Goal: Task Accomplishment & Management: Manage account settings

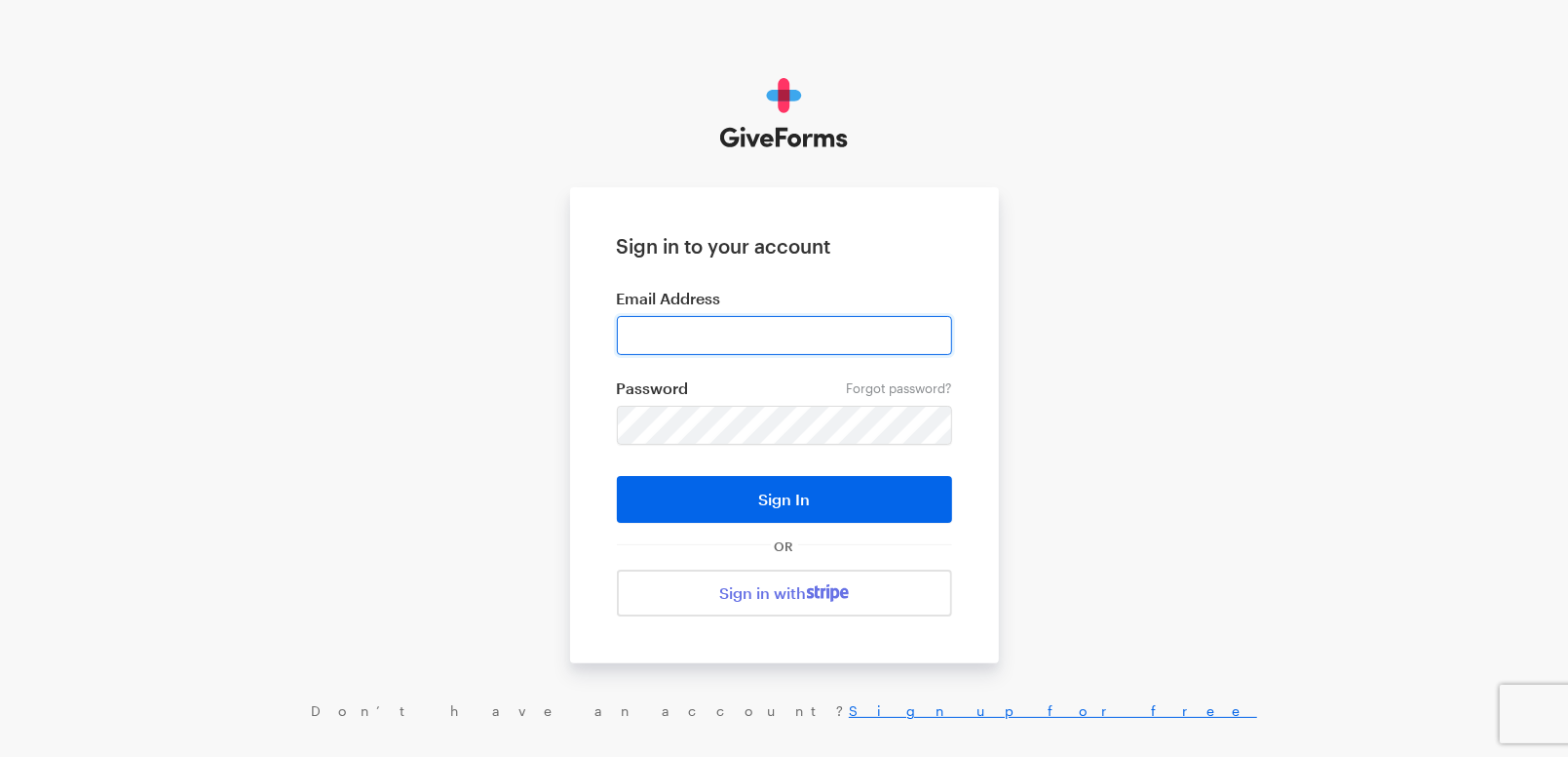
click at [860, 324] on input "email" at bounding box center [784, 335] width 335 height 39
type input "cmacaraeg@brightfocus.org"
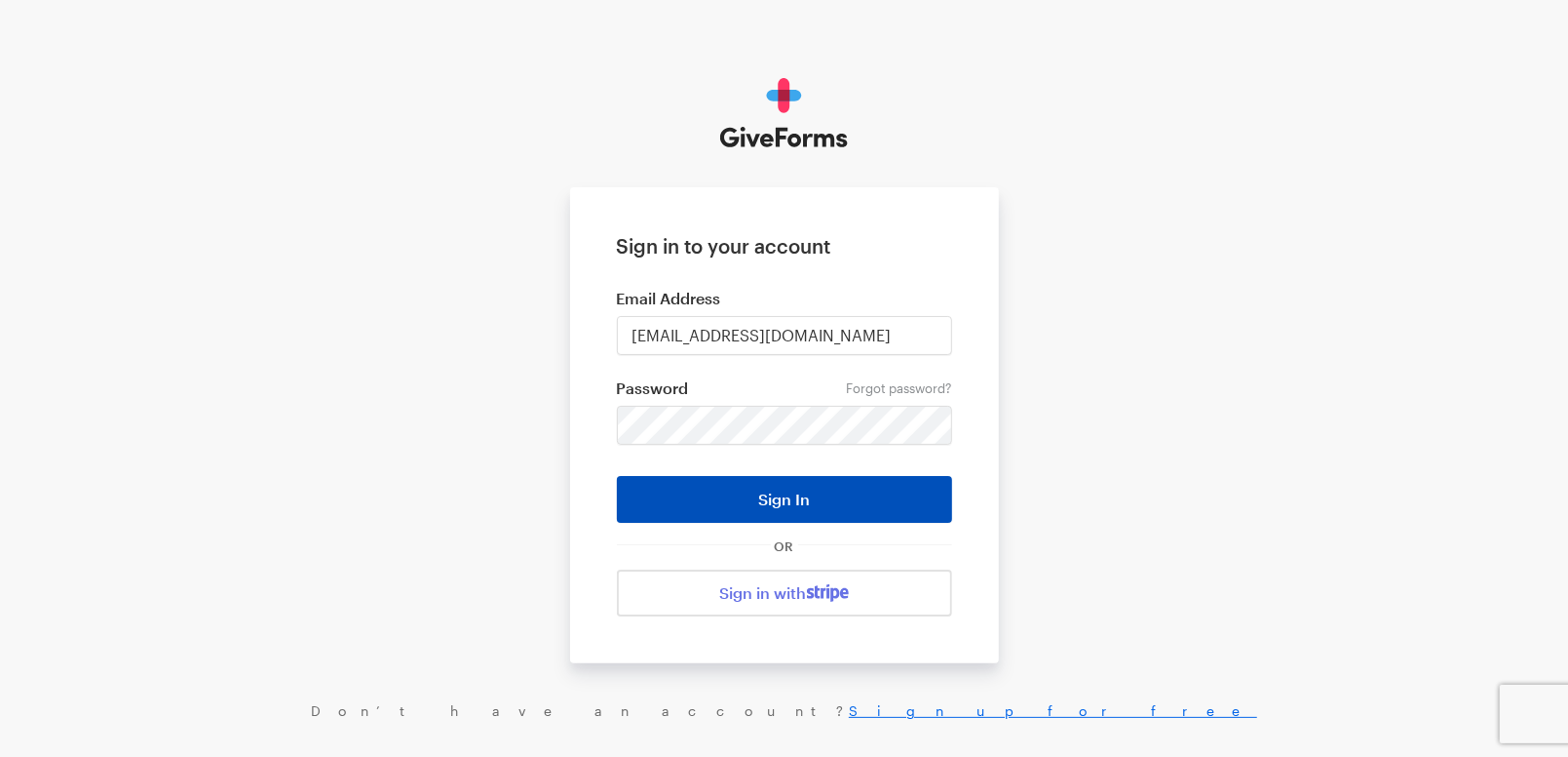
click at [783, 507] on button "Sign In" at bounding box center [784, 498] width 335 height 47
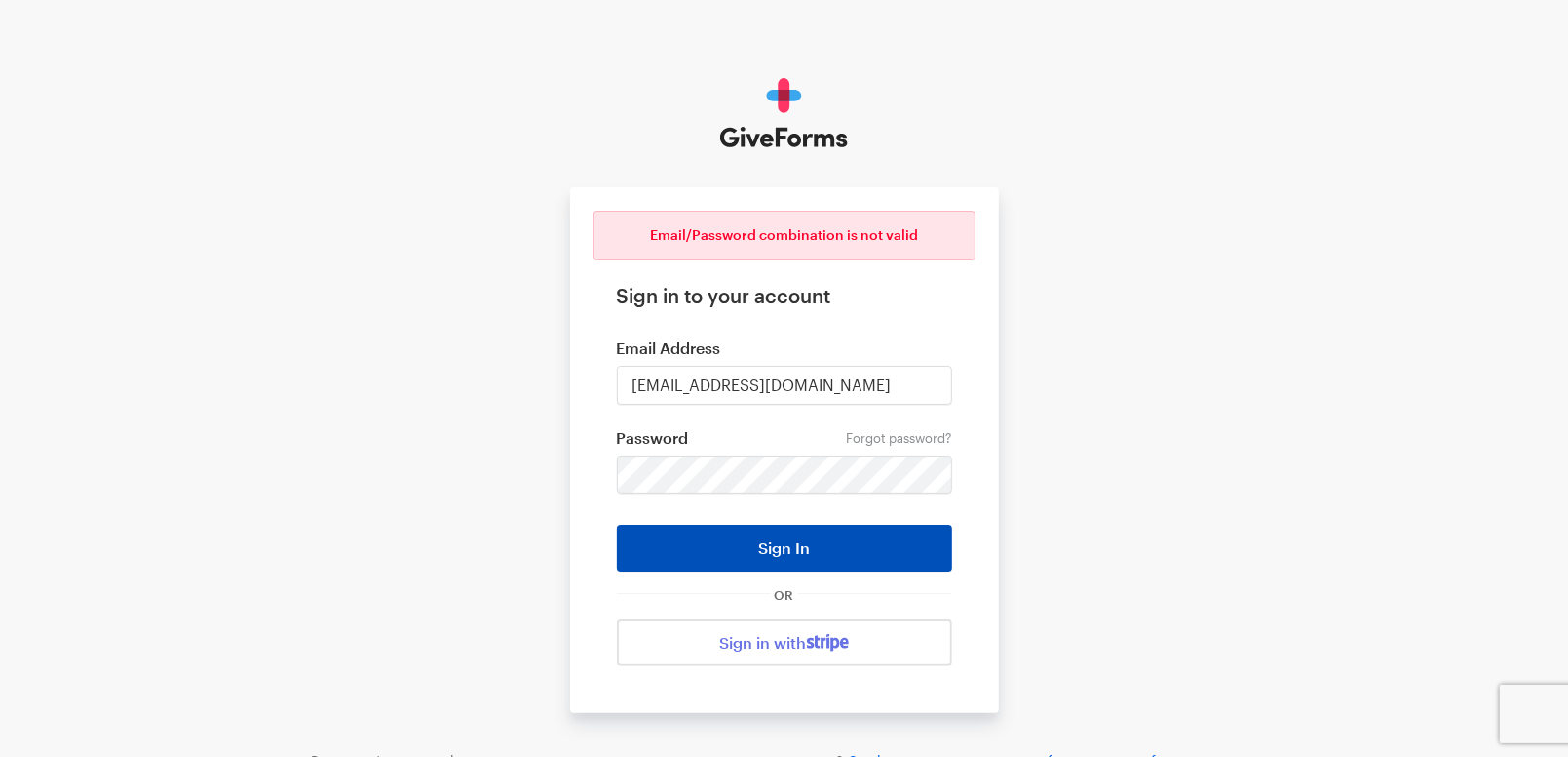
click at [819, 566] on button "Sign In" at bounding box center [784, 547] width 335 height 47
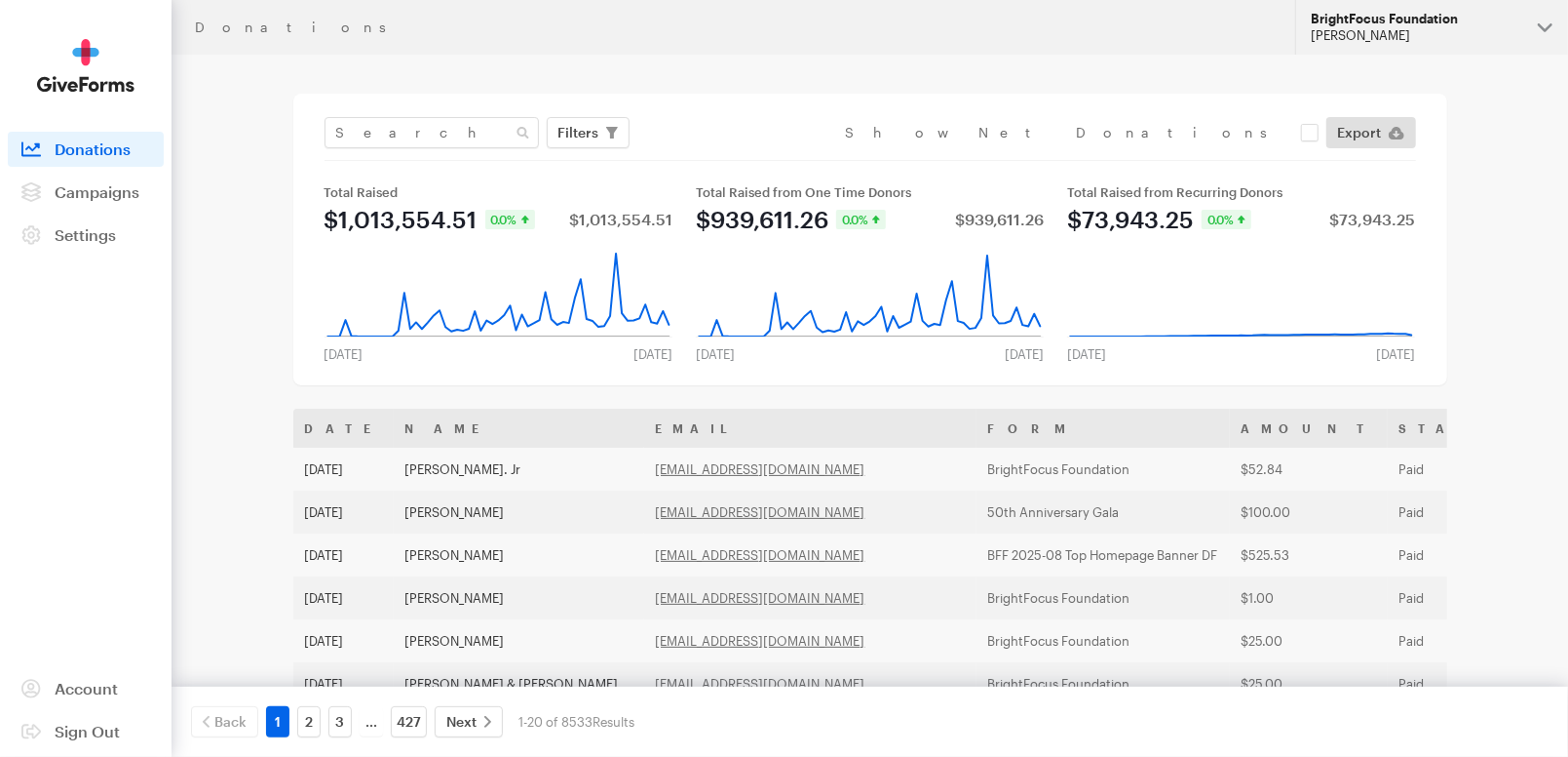
click at [1373, 31] on div "Cristel Macaraeg" at bounding box center [1417, 35] width 212 height 17
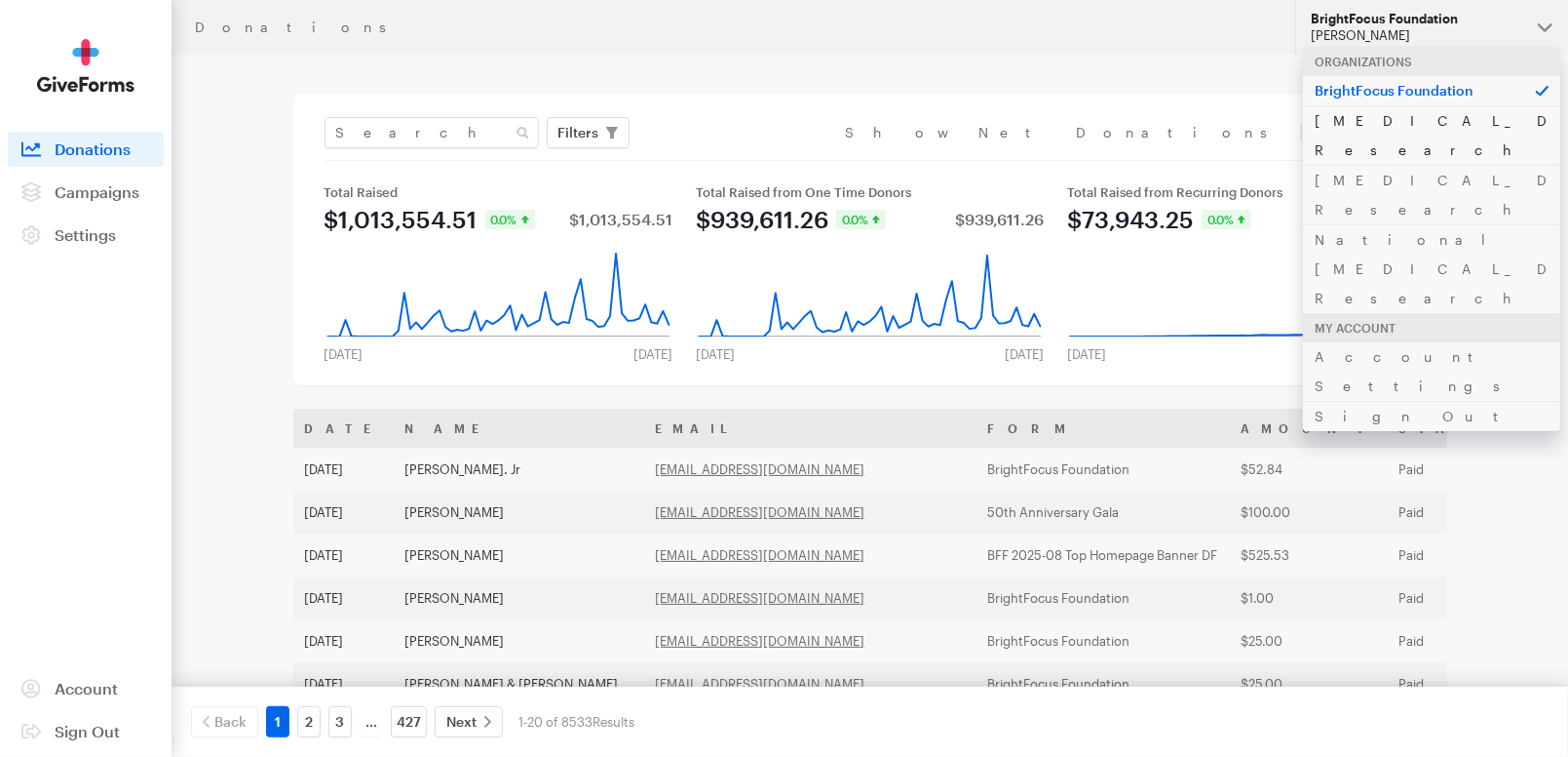
click at [1404, 117] on link "Alzheimer's Disease Research" at bounding box center [1432, 135] width 258 height 60
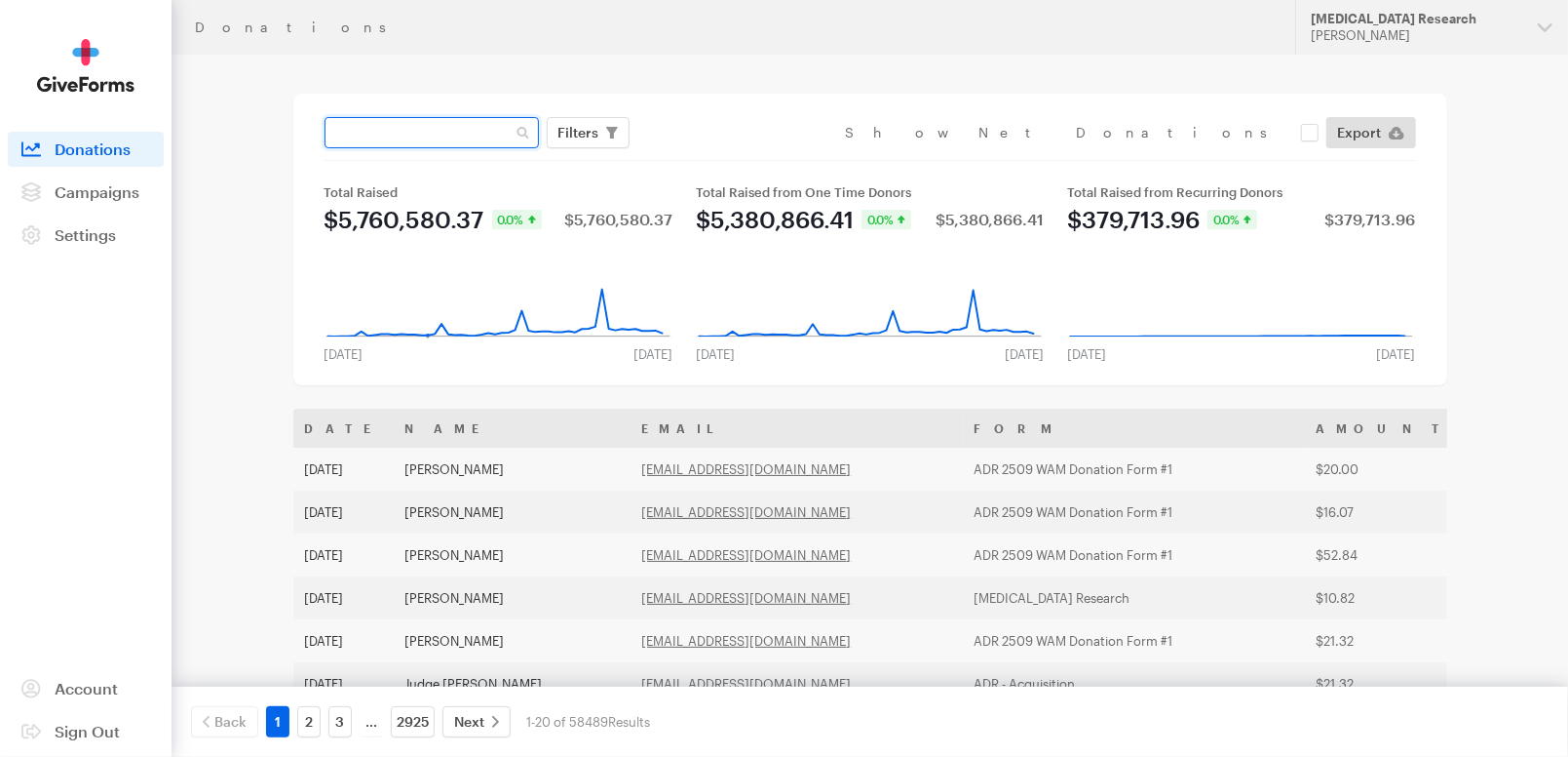
click at [436, 117] on input "text" at bounding box center [432, 132] width 215 height 31
paste input "keith.guise@gmail.com"
type input "keith.guise@gmail.com"
click at [726, 158] on button "Apply" at bounding box center [757, 173] width 63 height 31
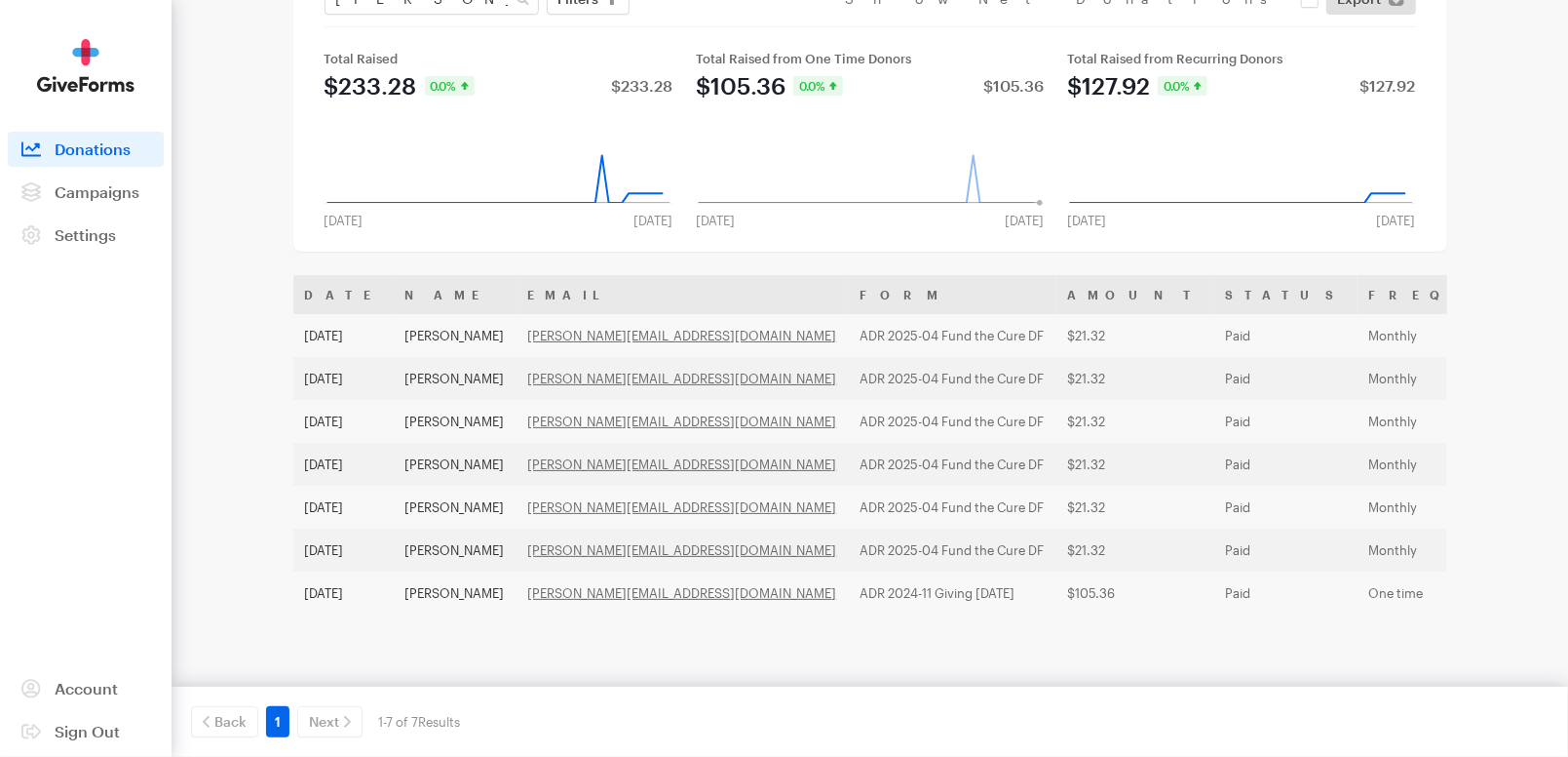
scroll to position [151, 0]
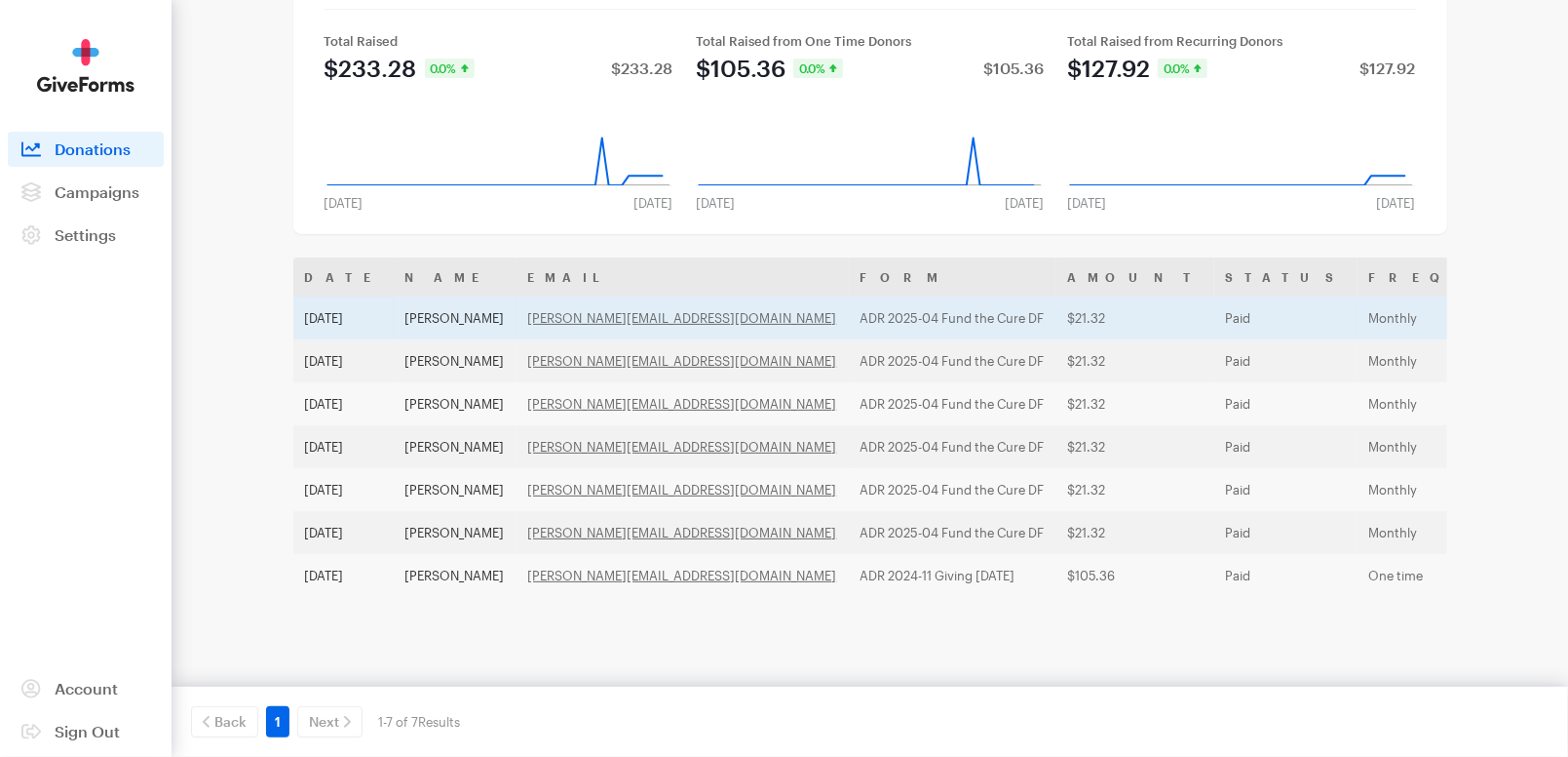
click at [1358, 316] on td "Monthly" at bounding box center [1470, 317] width 224 height 43
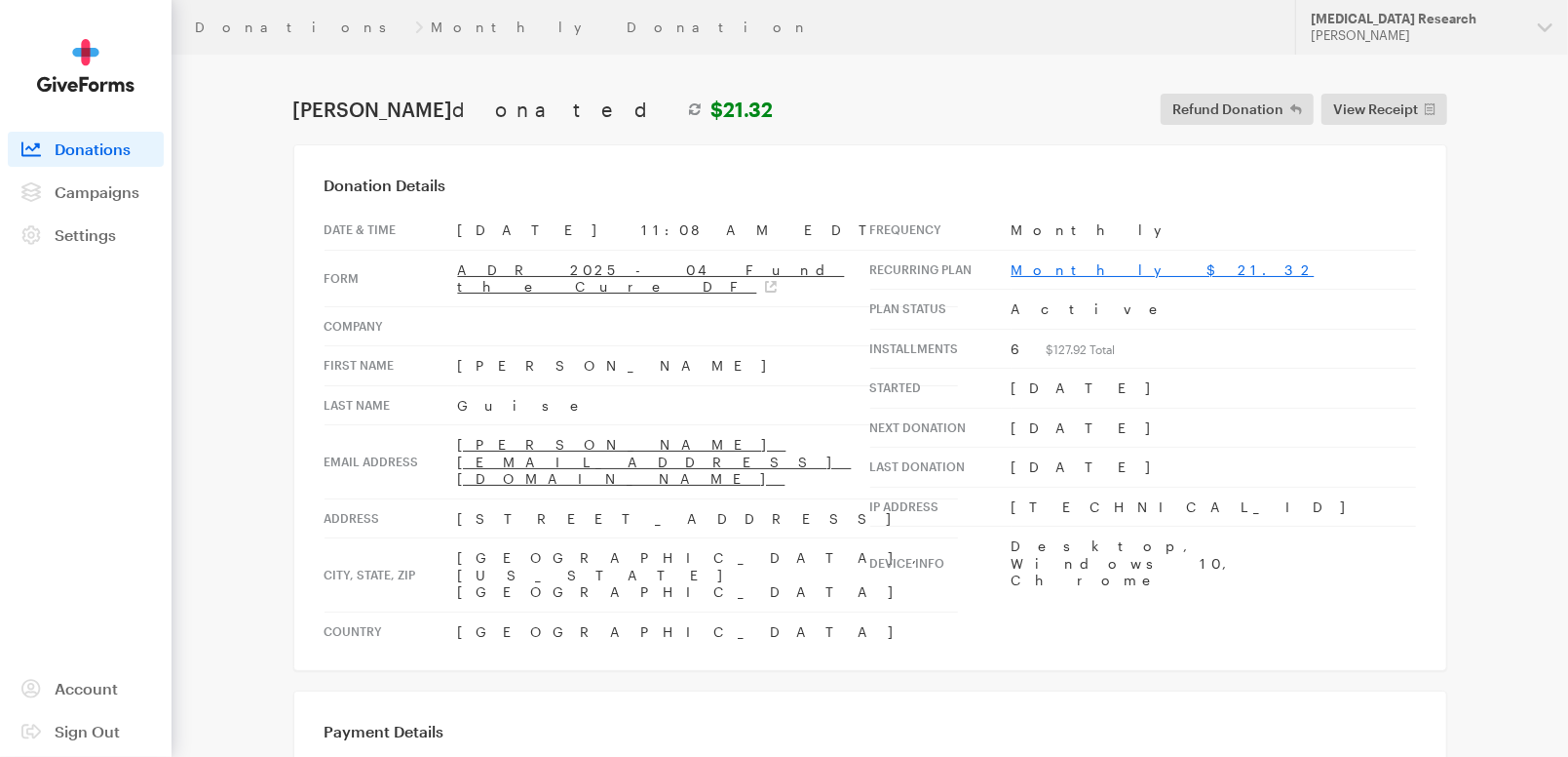
click at [1070, 267] on link "Monthly $21.32" at bounding box center [1163, 270] width 303 height 17
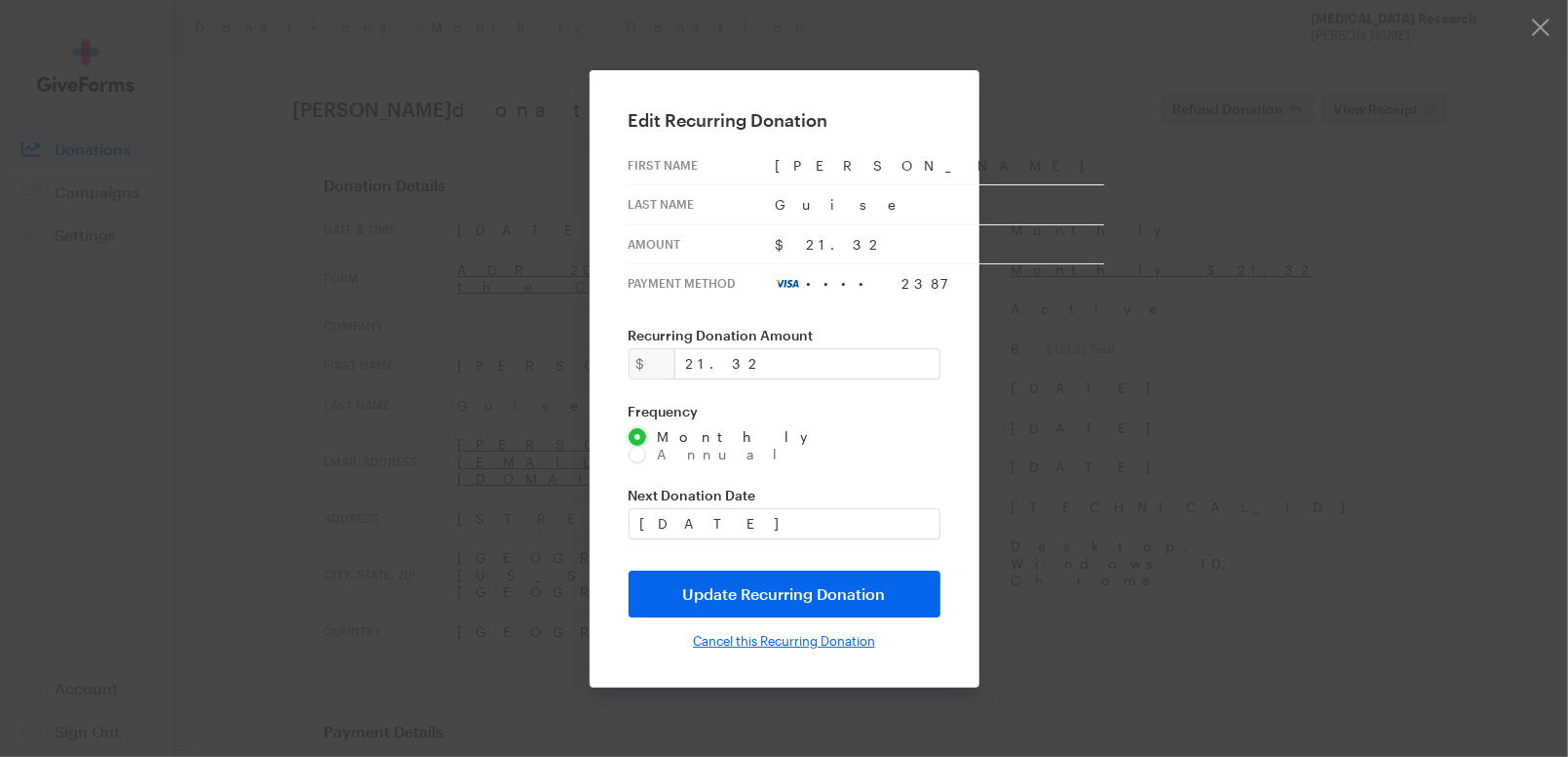
click at [790, 633] on input "Cancel this Recurring Donation" at bounding box center [784, 641] width 182 height 16
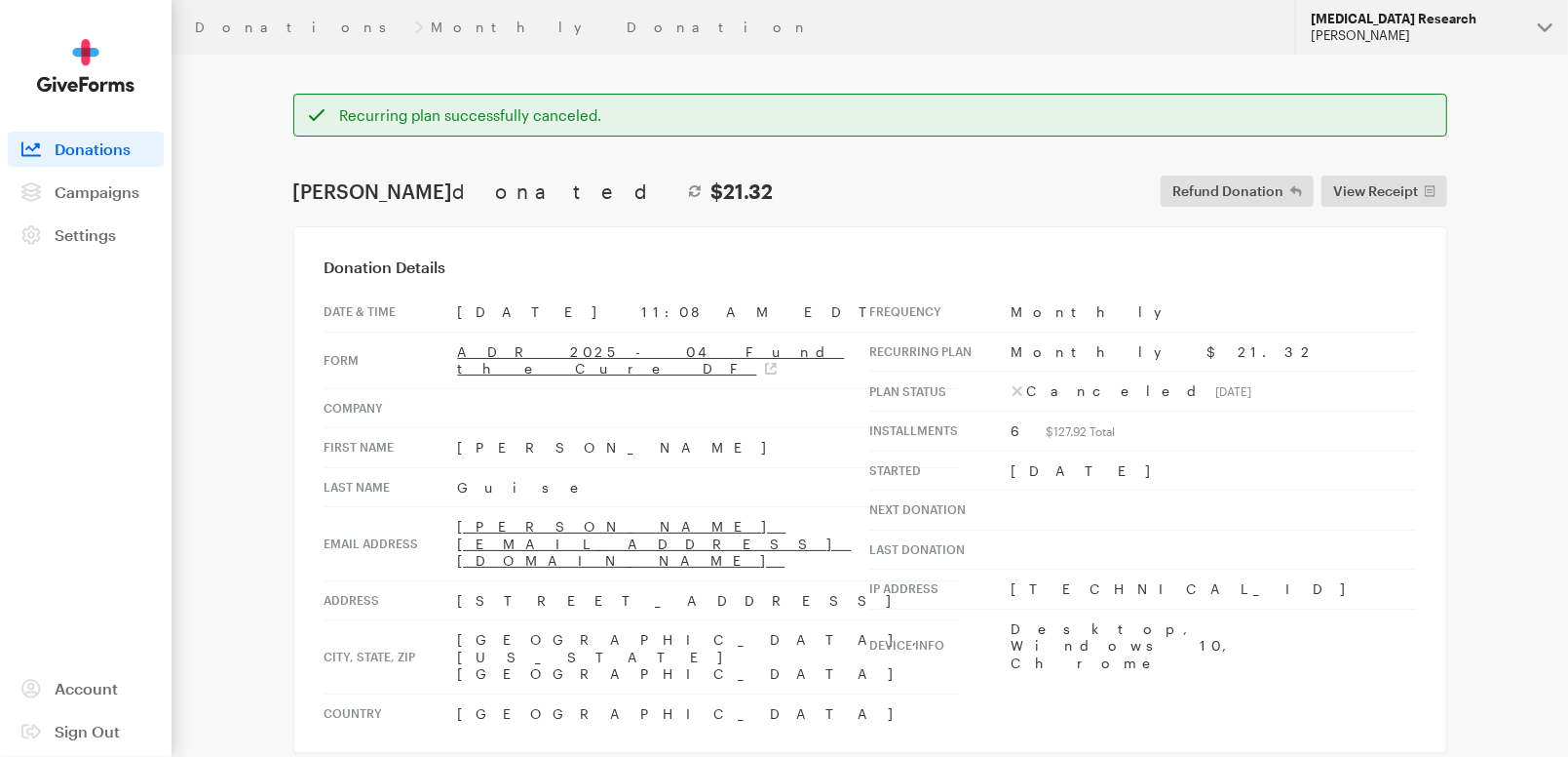
click at [1399, 25] on div "[MEDICAL_DATA] Research" at bounding box center [1417, 19] width 212 height 17
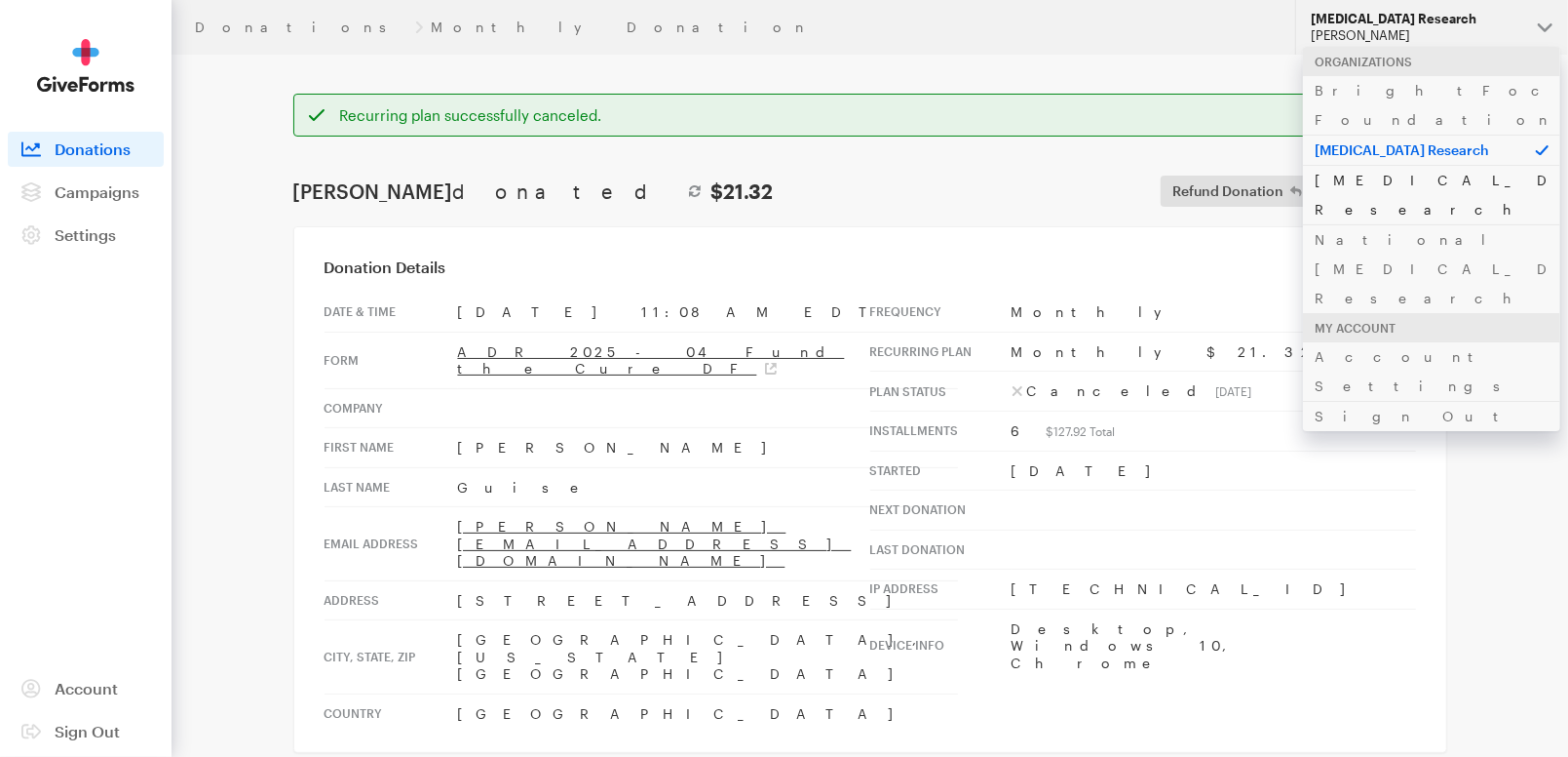
click at [1397, 165] on link "[MEDICAL_DATA] Research" at bounding box center [1432, 195] width 258 height 60
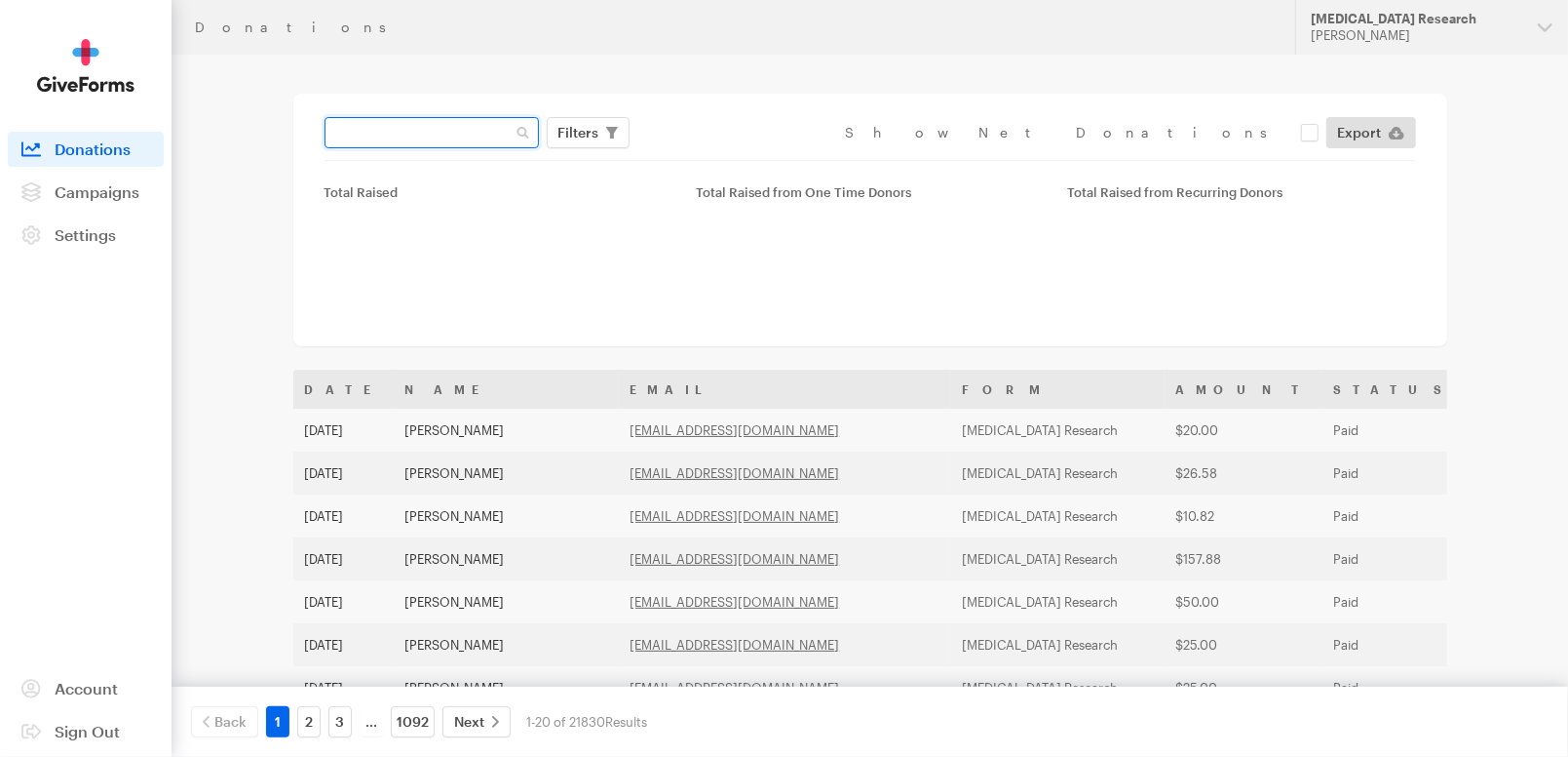
click at [468, 132] on input "text" at bounding box center [432, 132] width 215 height 31
paste input "[PERSON_NAME][EMAIL_ADDRESS][DOMAIN_NAME]"
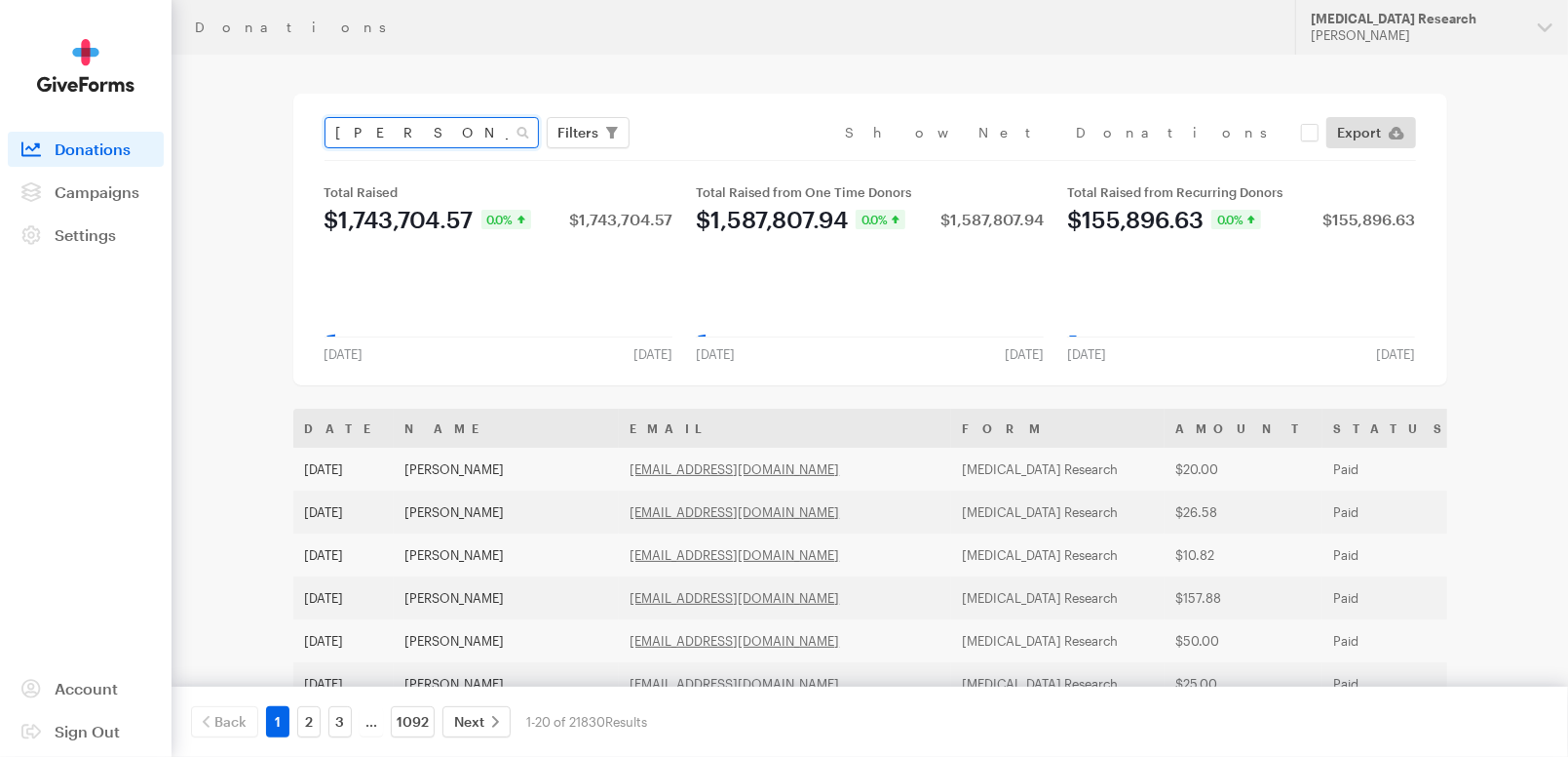
type input "[PERSON_NAME][EMAIL_ADDRESS][DOMAIN_NAME]"
click at [726, 158] on button "Apply" at bounding box center [757, 173] width 63 height 31
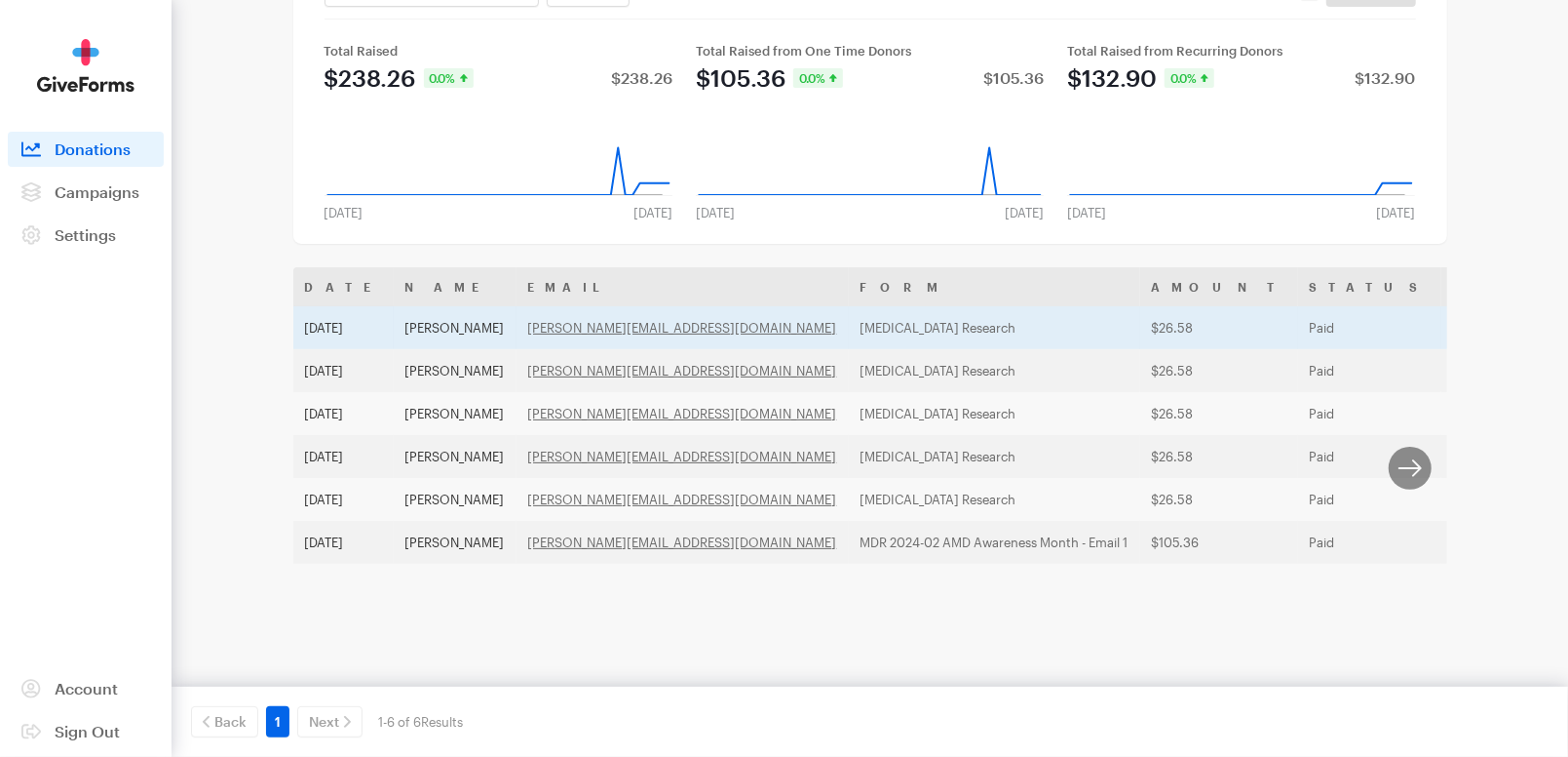
scroll to position [151, 0]
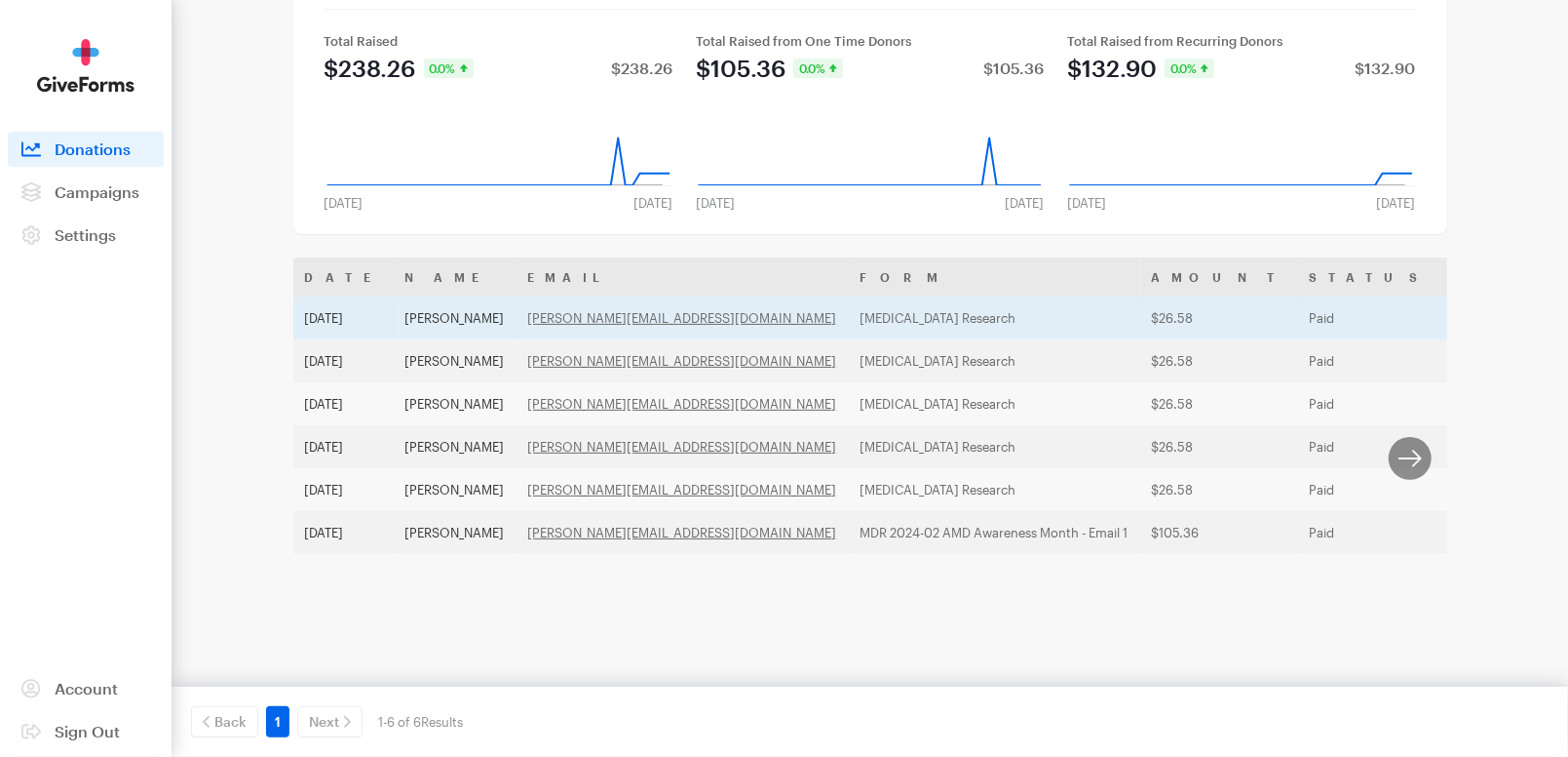
drag, startPoint x: 1009, startPoint y: 316, endPoint x: 1009, endPoint y: 326, distance: 10.0
click at [1140, 326] on td "$26.58" at bounding box center [1219, 317] width 158 height 43
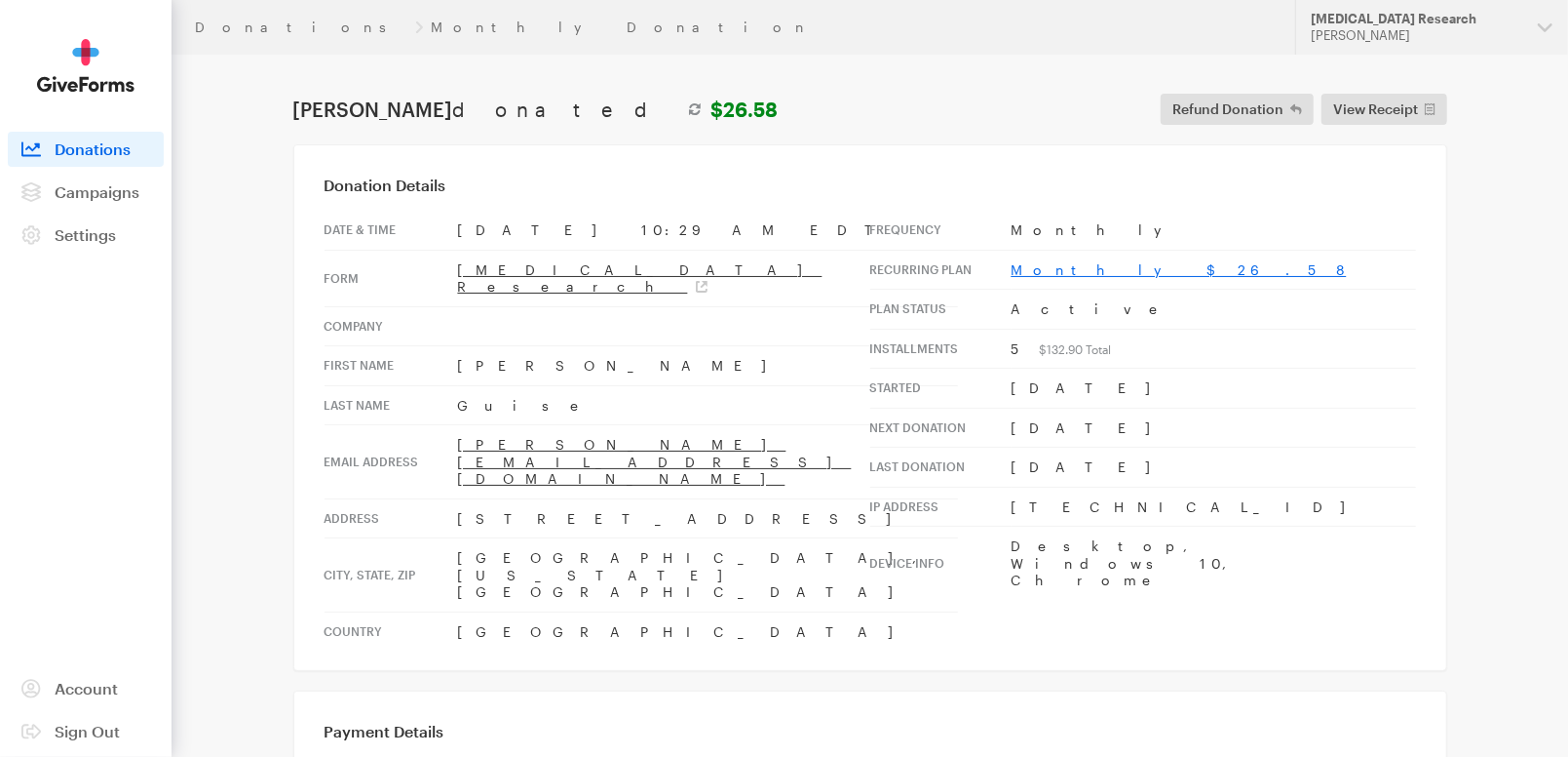
click at [1059, 262] on link "Monthly $26.58" at bounding box center [1179, 270] width 335 height 17
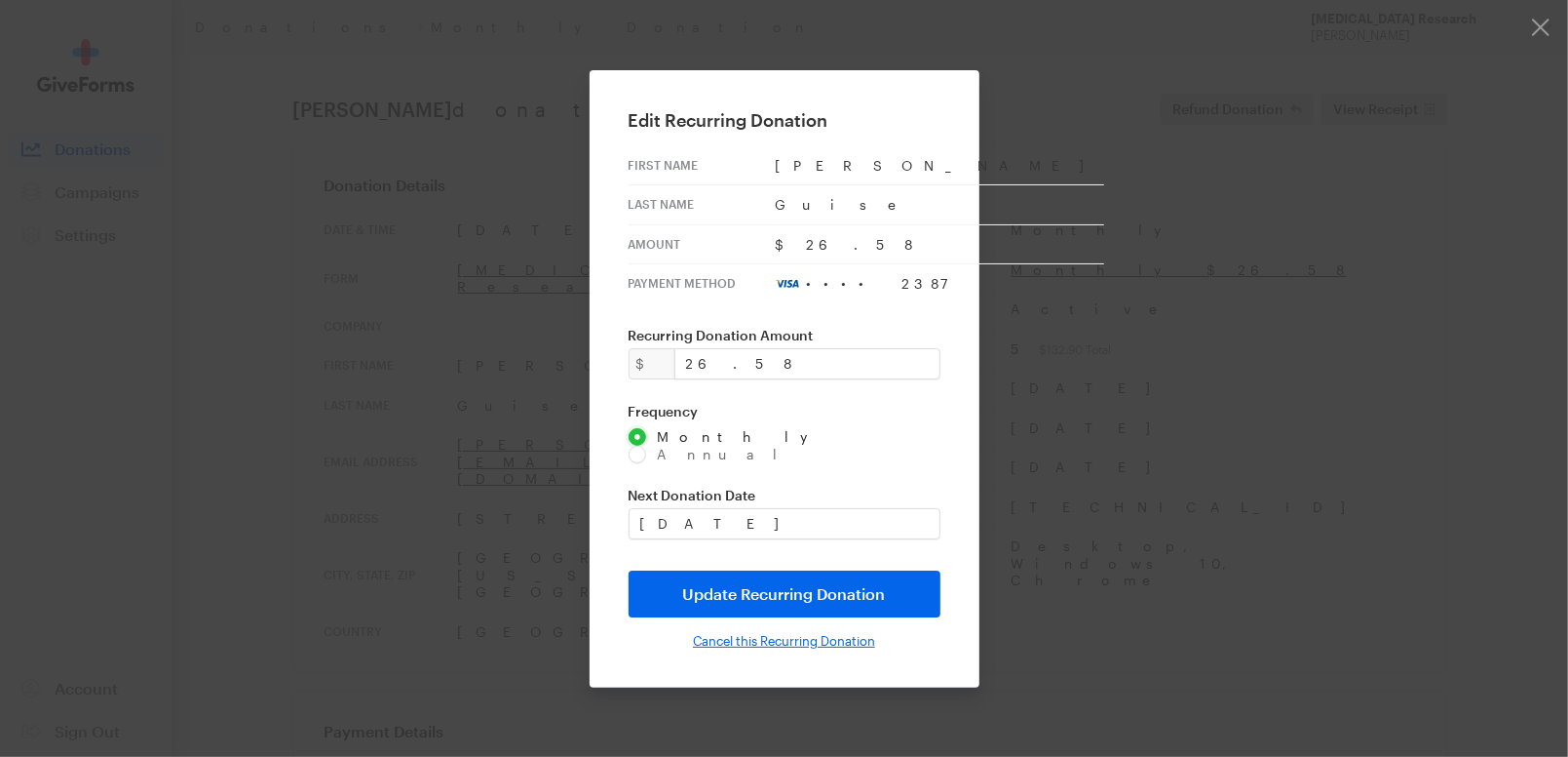
click at [767, 635] on input "Cancel this Recurring Donation" at bounding box center [784, 641] width 182 height 16
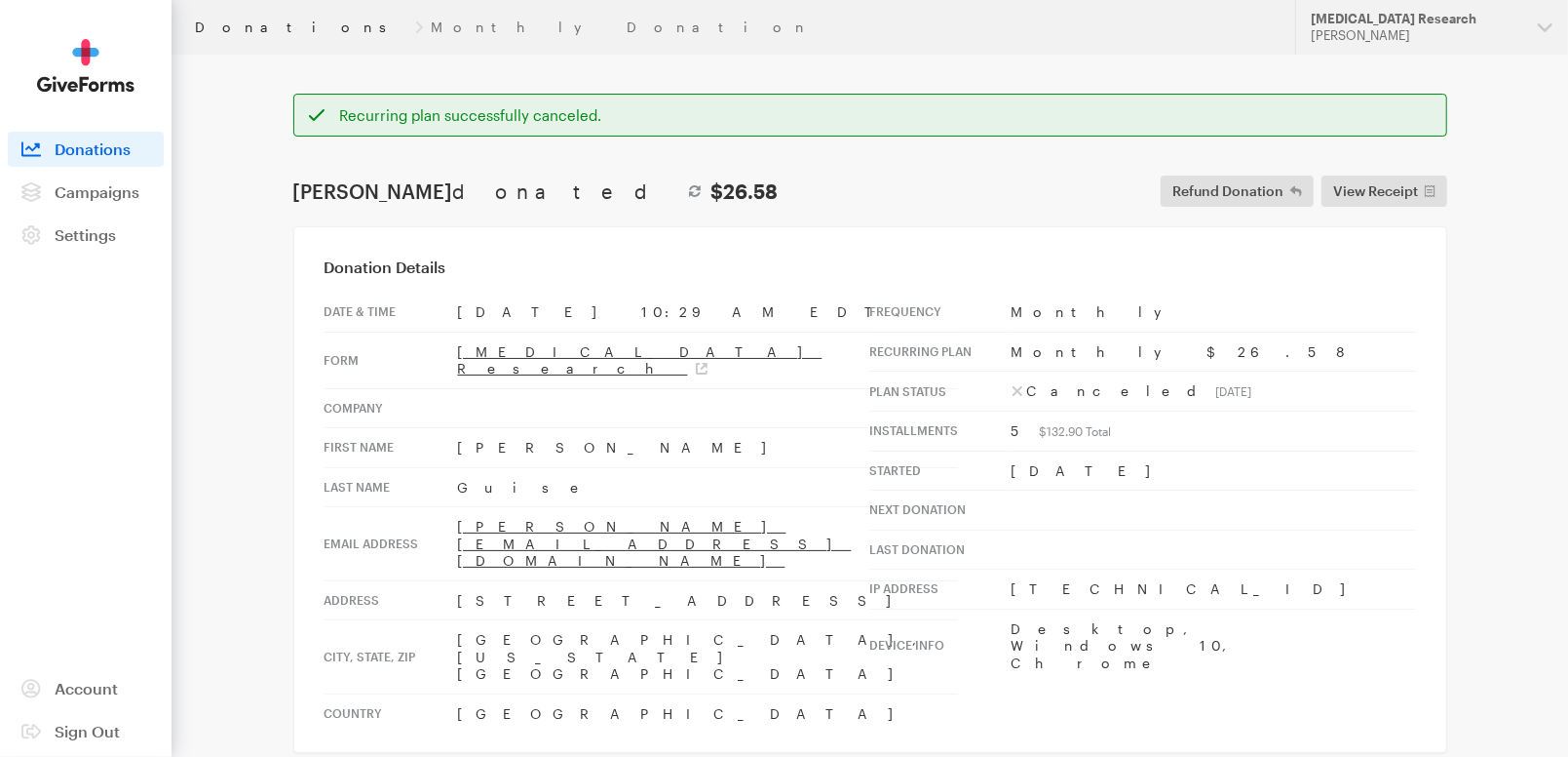
click at [230, 24] on link "Donations" at bounding box center [301, 28] width 213 height 16
